Goal: Task Accomplishment & Management: Manage account settings

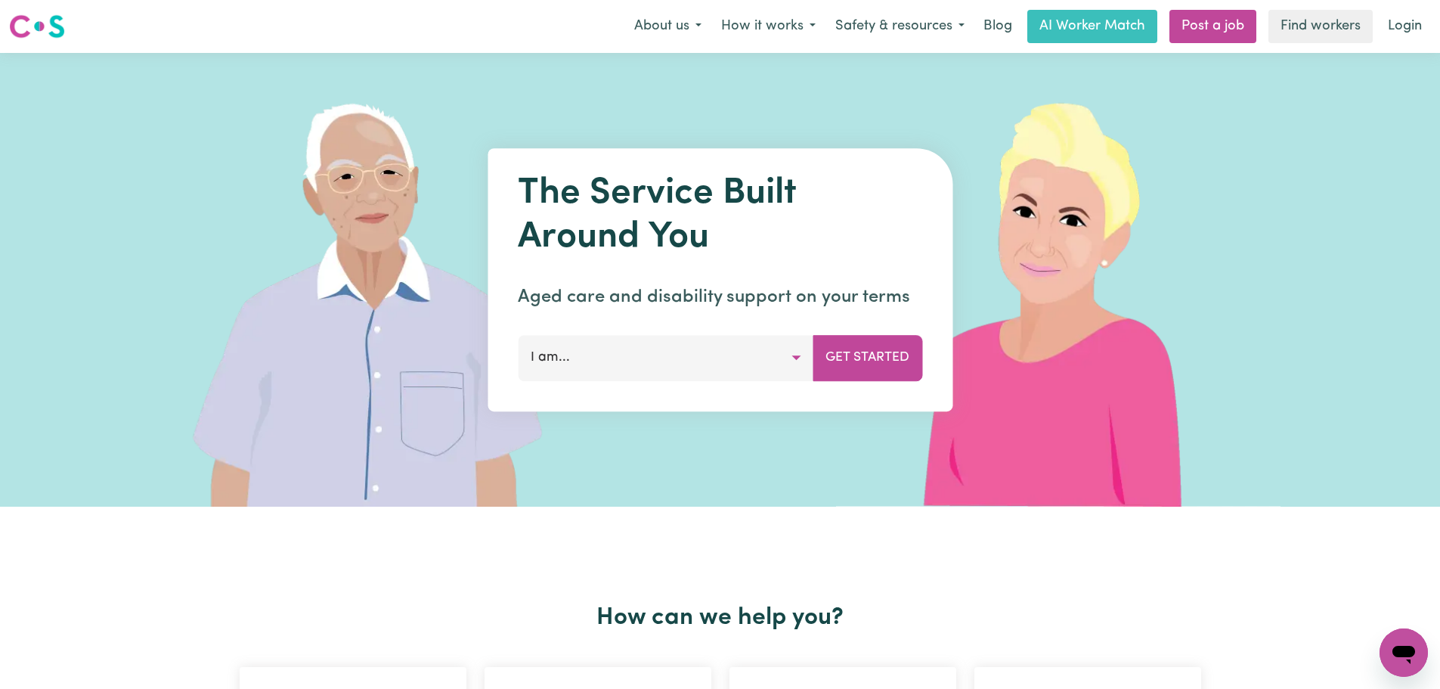
click at [1412, 46] on nav "Menu About us How it works Safety & resources Blog AI Worker Match Post a job F…" at bounding box center [720, 26] width 1440 height 53
click at [1406, 22] on link "Login" at bounding box center [1405, 26] width 52 height 33
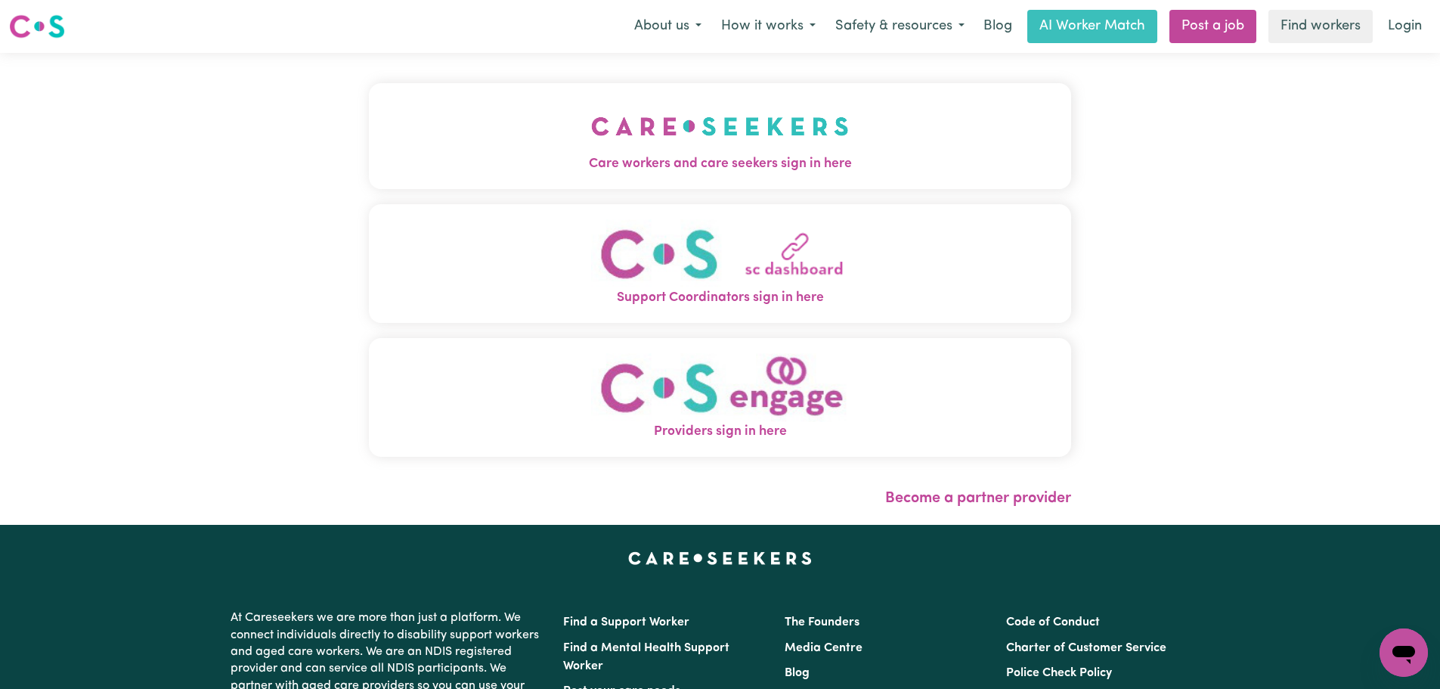
click at [627, 140] on img "Care workers and care seekers sign in here" at bounding box center [720, 126] width 258 height 56
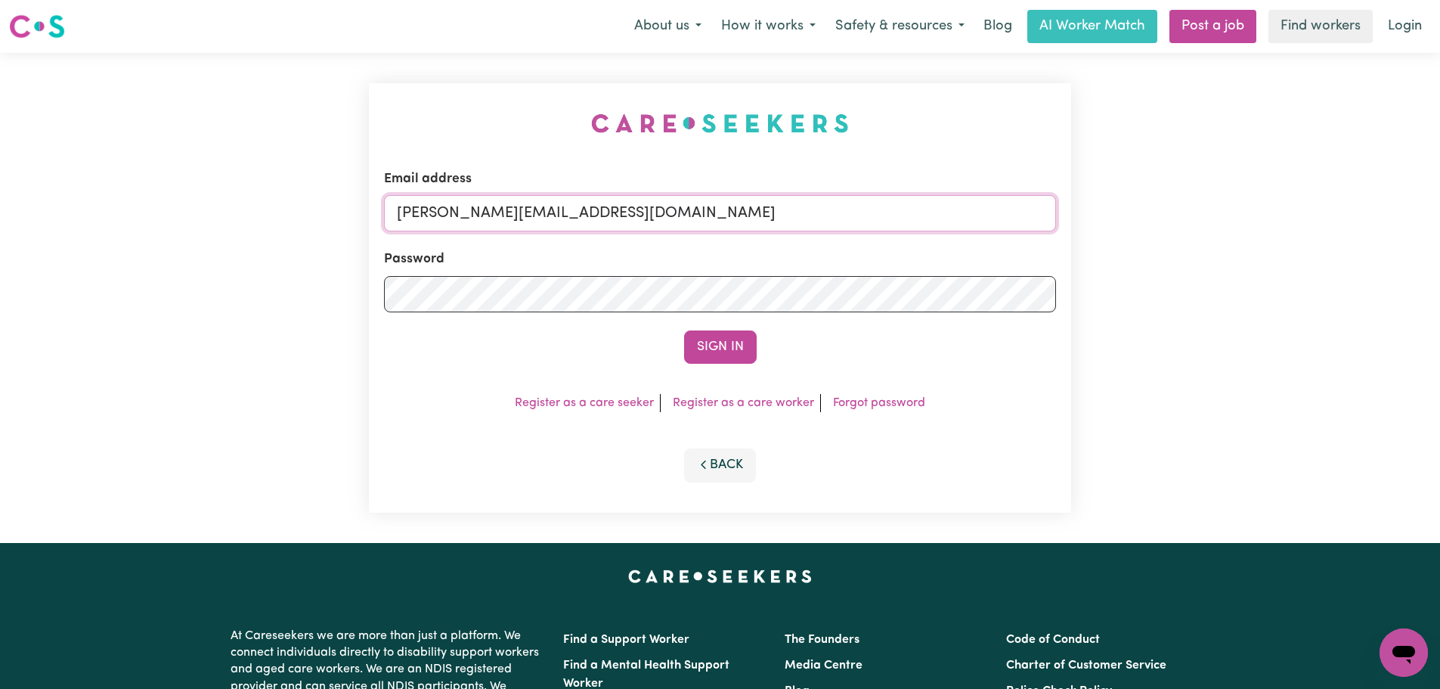
click at [676, 204] on input "[PERSON_NAME][EMAIL_ADDRESS][DOMAIN_NAME]" at bounding box center [720, 213] width 672 height 36
drag, startPoint x: 782, startPoint y: 215, endPoint x: 469, endPoint y: 209, distance: 313.1
click at [469, 209] on input "[EMAIL_ADDRESS][DOMAIN_NAME]" at bounding box center [720, 213] width 672 height 36
type input "superuser~[PERSON_NAME][EMAIL_ADDRESS][PERSON_NAME][DOMAIN_NAME]"
click at [684, 330] on button "Sign In" at bounding box center [720, 346] width 73 height 33
